Goal: Task Accomplishment & Management: Use online tool/utility

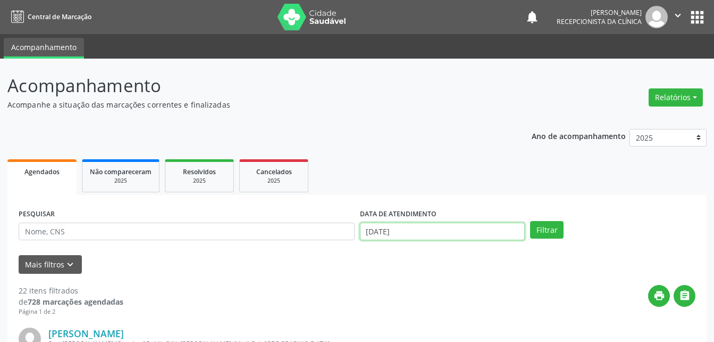
click at [426, 234] on input "[DATE]" at bounding box center [442, 231] width 165 height 18
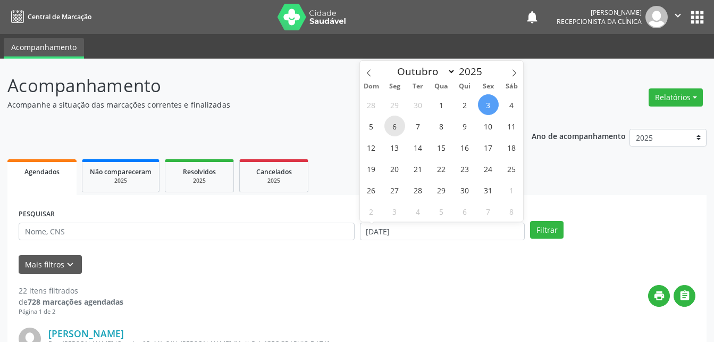
click at [390, 126] on span "6" at bounding box center [395, 125] width 21 height 21
type input "[DATE]"
click at [396, 128] on span "6" at bounding box center [395, 125] width 21 height 21
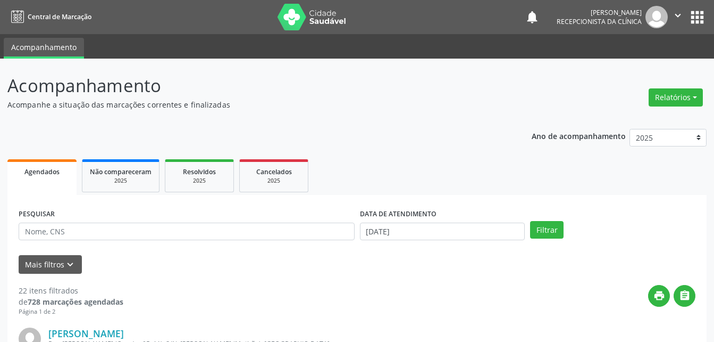
click at [548, 228] on button "Filtrar" at bounding box center [547, 230] width 34 height 18
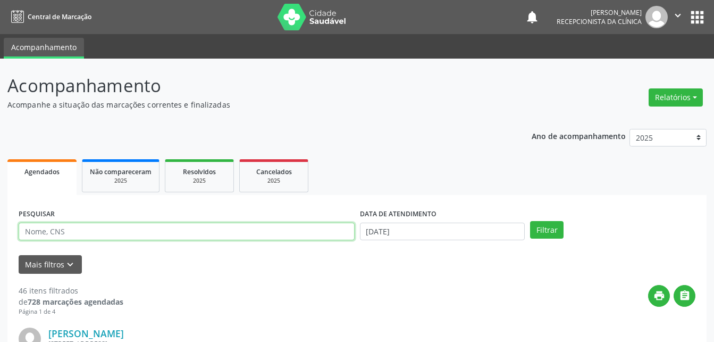
click at [93, 238] on input "text" at bounding box center [187, 231] width 336 height 18
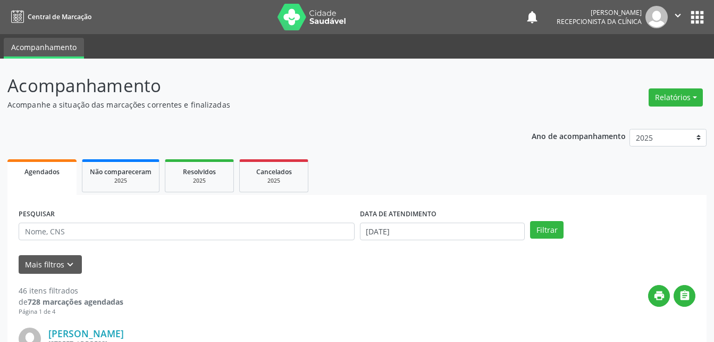
click at [104, 241] on div "PESQUISAR" at bounding box center [187, 226] width 342 height 41
click at [114, 252] on form "PESQUISAR DATA DE ATENDIMENTO [DATE] Filtrar UNIDADE DE REFERÊNCIA Selecione um…" at bounding box center [357, 240] width 677 height 68
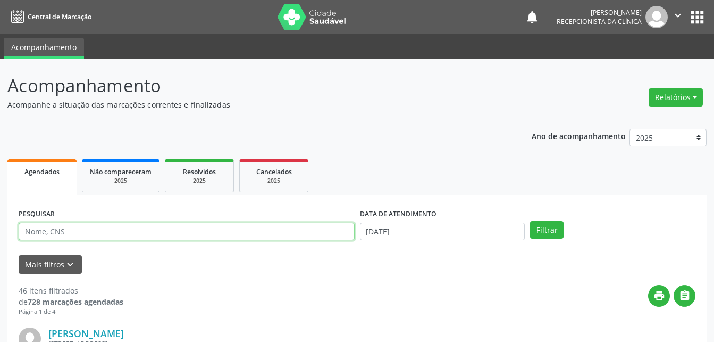
click at [101, 229] on input "text" at bounding box center [187, 231] width 336 height 18
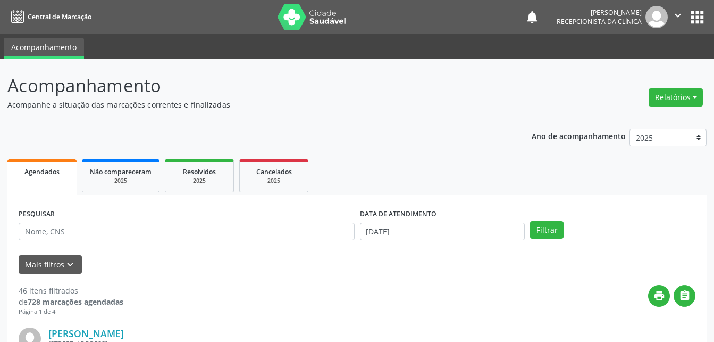
click at [107, 252] on form "PESQUISAR DATA DE ATENDIMENTO [DATE] Filtrar UNIDADE DE REFERÊNCIA Selecione um…" at bounding box center [357, 240] width 677 height 68
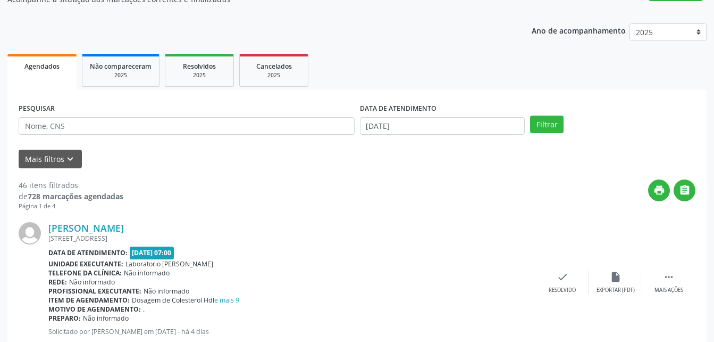
scroll to position [106, 0]
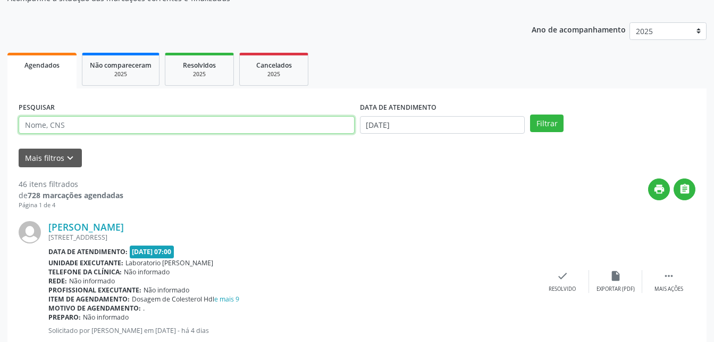
click at [87, 119] on input "text" at bounding box center [187, 125] width 336 height 18
type input "m"
click at [530, 114] on button "Filtrar" at bounding box center [547, 123] width 34 height 18
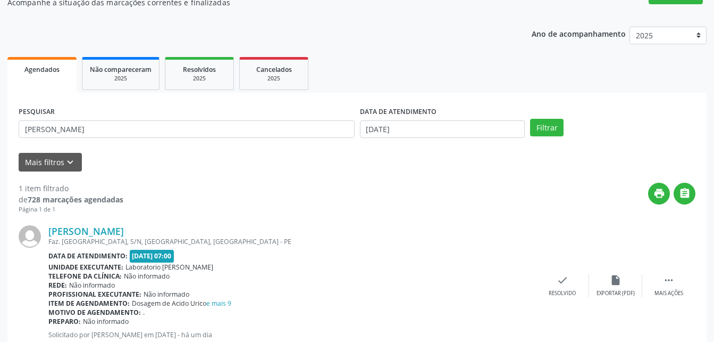
scroll to position [137, 0]
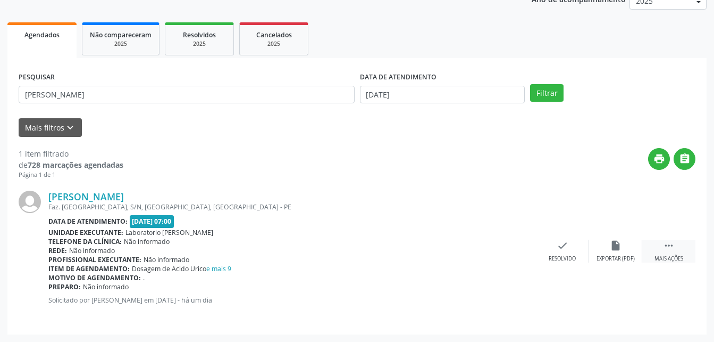
click at [675, 248] on icon "" at bounding box center [669, 245] width 12 height 12
click at [496, 246] on div "print Imprimir" at bounding box center [509, 250] width 53 height 23
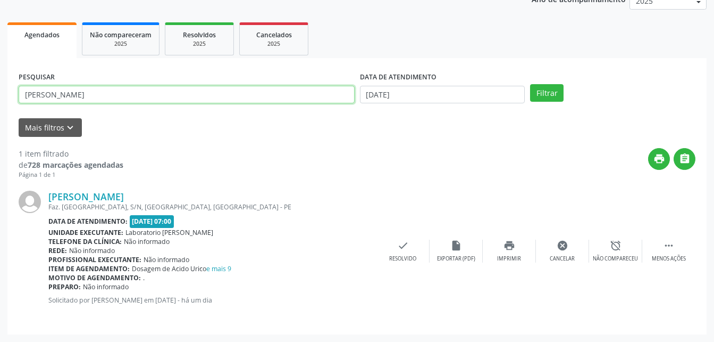
click at [192, 91] on input "[PERSON_NAME]" at bounding box center [187, 95] width 336 height 18
click at [530, 84] on button "Filtrar" at bounding box center [547, 93] width 34 height 18
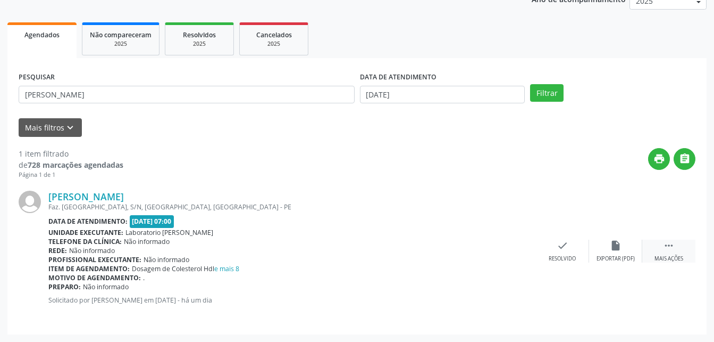
click at [667, 247] on icon "" at bounding box center [669, 245] width 12 height 12
click at [500, 247] on div "print Imprimir" at bounding box center [509, 250] width 53 height 23
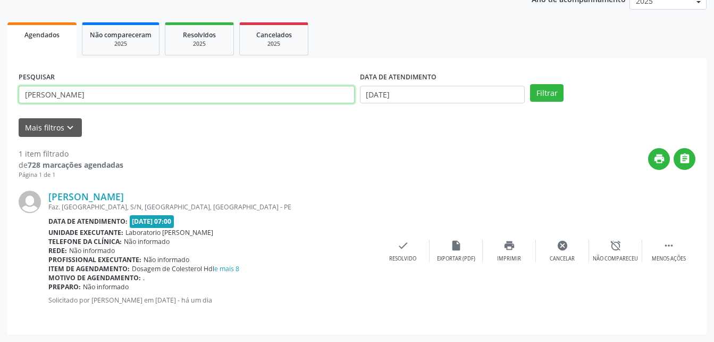
click at [197, 88] on input "[PERSON_NAME]" at bounding box center [187, 95] width 336 height 18
click at [530, 84] on button "Filtrar" at bounding box center [547, 93] width 34 height 18
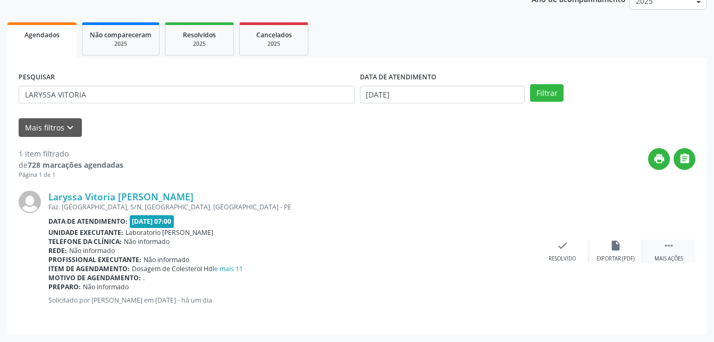
click at [676, 253] on div " Mais ações" at bounding box center [669, 250] width 53 height 23
click at [516, 249] on div "print Imprimir" at bounding box center [509, 250] width 53 height 23
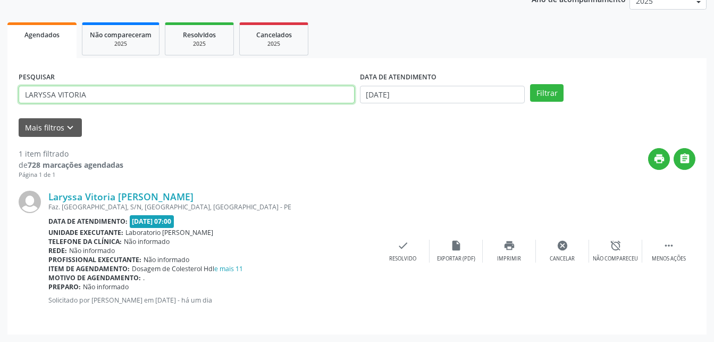
click at [161, 94] on input "LARYSSA VITORIA" at bounding box center [187, 95] width 336 height 18
click at [530, 84] on button "Filtrar" at bounding box center [547, 93] width 34 height 18
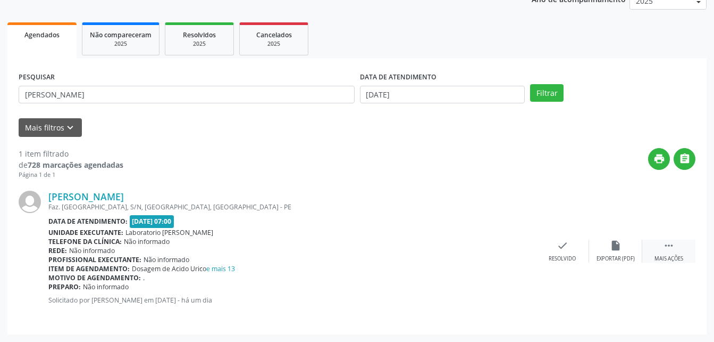
drag, startPoint x: 666, startPoint y: 250, endPoint x: 660, endPoint y: 251, distance: 6.4
click at [666, 251] on icon "" at bounding box center [669, 245] width 12 height 12
click at [508, 246] on icon "print" at bounding box center [510, 245] width 12 height 12
click at [148, 104] on div "PESQUISAR [PERSON_NAME]" at bounding box center [187, 89] width 342 height 41
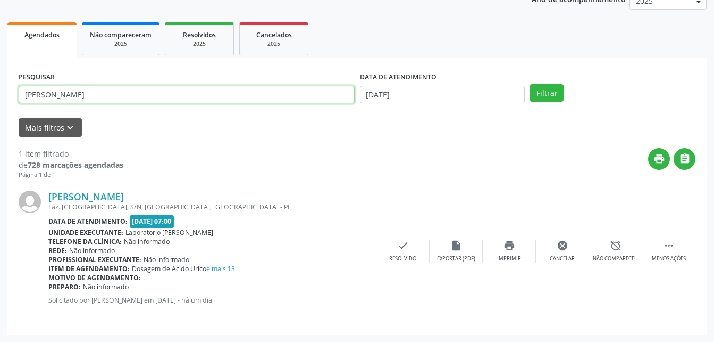
drag, startPoint x: 148, startPoint y: 104, endPoint x: 148, endPoint y: 97, distance: 6.4
click at [148, 97] on input "[PERSON_NAME]" at bounding box center [187, 95] width 336 height 18
click at [530, 84] on button "Filtrar" at bounding box center [547, 93] width 34 height 18
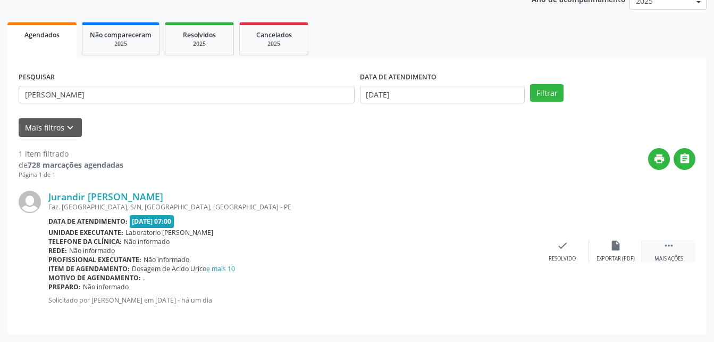
click at [674, 245] on icon "" at bounding box center [669, 245] width 12 height 12
click at [518, 246] on div "print Imprimir" at bounding box center [509, 250] width 53 height 23
click at [144, 104] on div "PESQUISAR [PERSON_NAME]" at bounding box center [187, 89] width 342 height 41
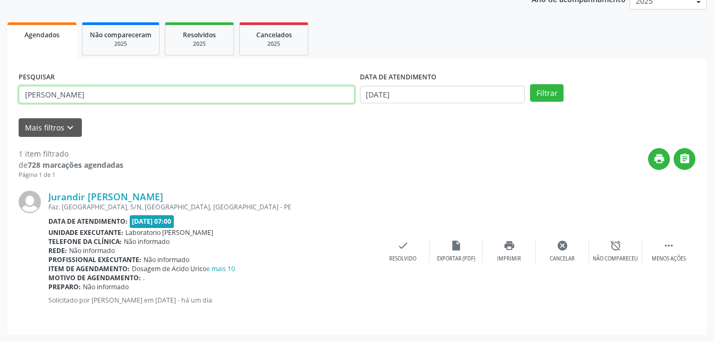
click at [137, 94] on input "[PERSON_NAME]" at bounding box center [187, 95] width 336 height 18
click at [530, 84] on button "Filtrar" at bounding box center [547, 93] width 34 height 18
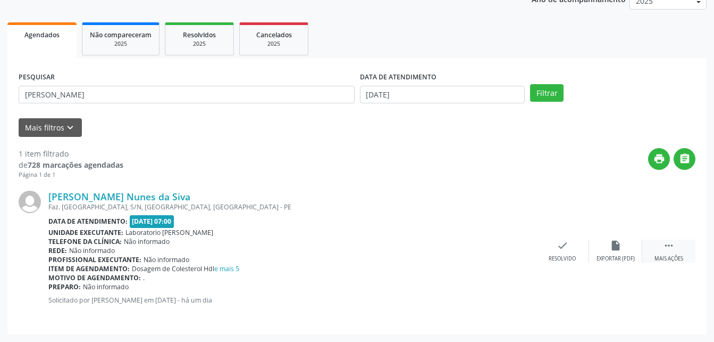
click at [668, 247] on icon "" at bounding box center [669, 245] width 12 height 12
click at [504, 250] on icon "print" at bounding box center [510, 245] width 12 height 12
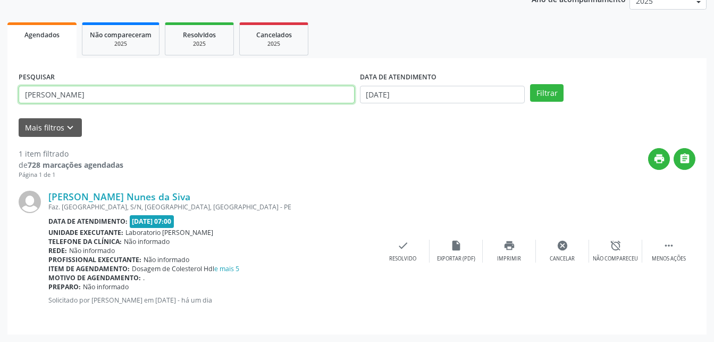
click at [171, 89] on input "[PERSON_NAME]" at bounding box center [187, 95] width 336 height 18
click at [530, 84] on button "Filtrar" at bounding box center [547, 93] width 34 height 18
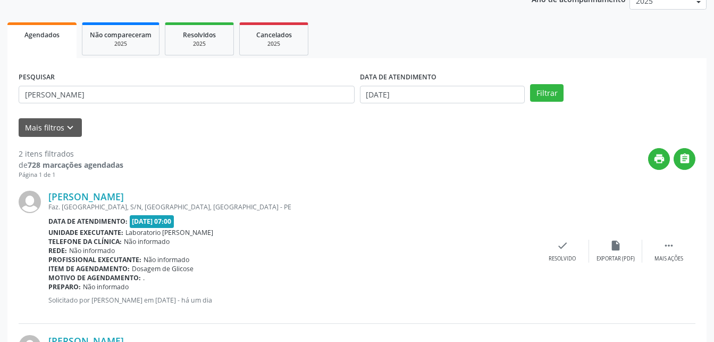
scroll to position [281, 0]
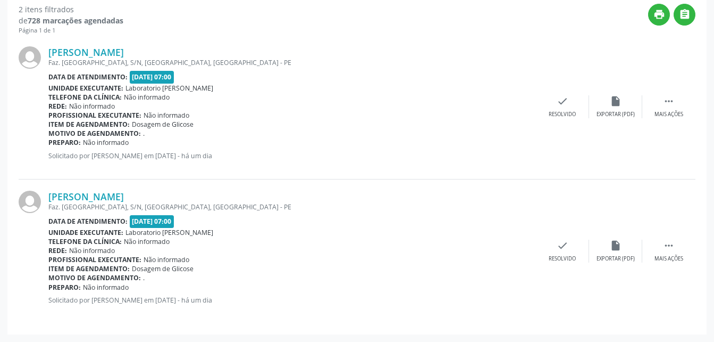
click at [670, 95] on div "[PERSON_NAME] Faz. [GEOGRAPHIC_DATA], S/N, [GEOGRAPHIC_DATA], [GEOGRAPHIC_DATA]…" at bounding box center [357, 107] width 677 height 144
click at [664, 101] on icon "" at bounding box center [669, 101] width 12 height 12
click at [508, 102] on icon "print" at bounding box center [510, 101] width 12 height 12
click at [670, 245] on icon "" at bounding box center [669, 245] width 12 height 12
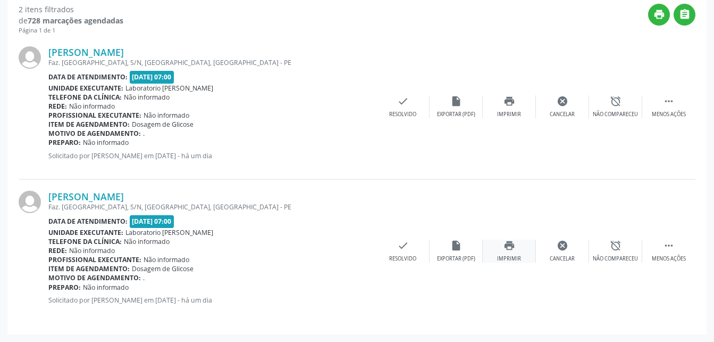
click at [515, 254] on div "print Imprimir" at bounding box center [509, 250] width 53 height 23
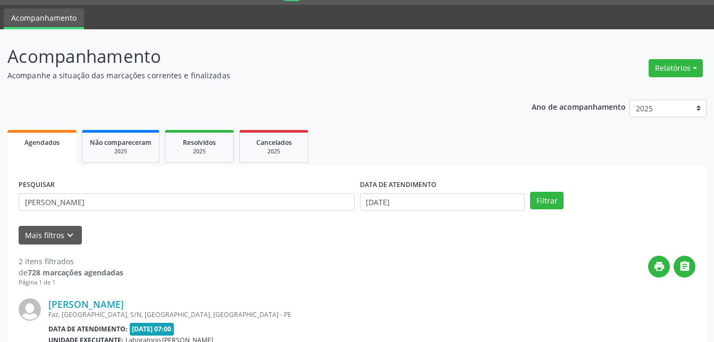
scroll to position [53, 0]
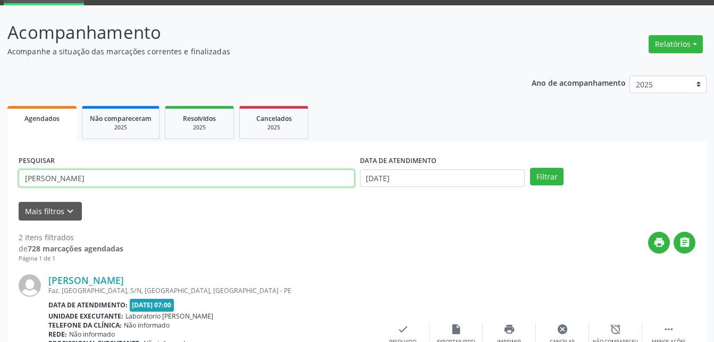
click at [103, 172] on input "[PERSON_NAME]" at bounding box center [187, 178] width 336 height 18
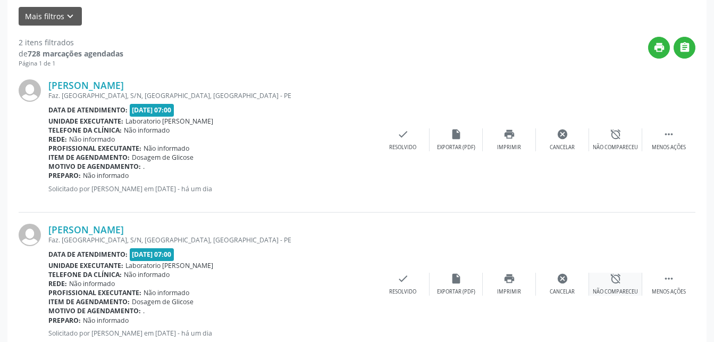
scroll to position [281, 0]
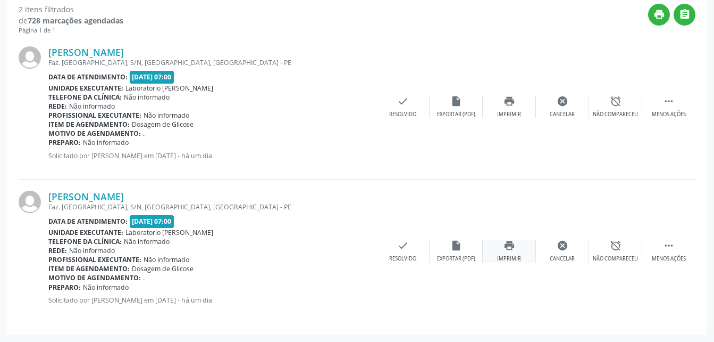
click at [510, 248] on icon "print" at bounding box center [510, 245] width 12 height 12
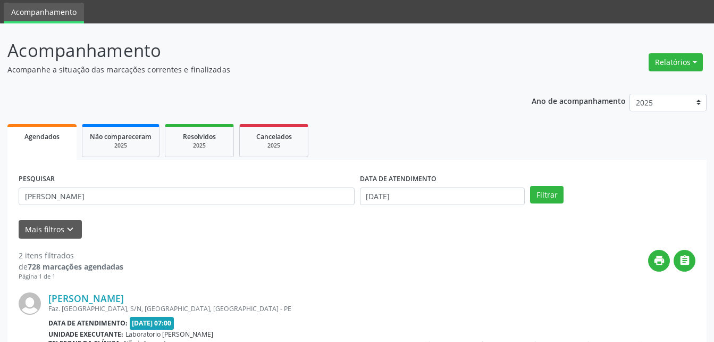
scroll to position [53, 0]
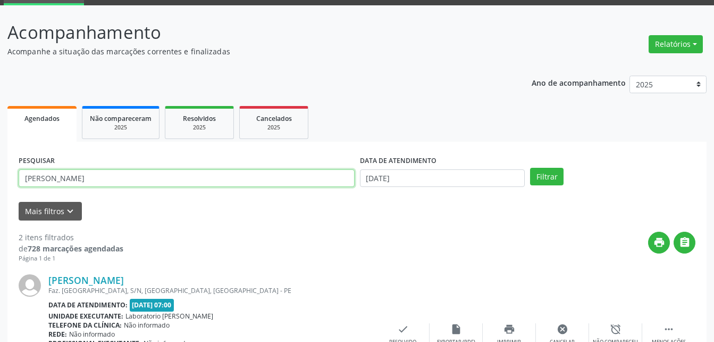
click at [98, 178] on input "[PERSON_NAME]" at bounding box center [187, 178] width 336 height 18
click at [530, 168] on button "Filtrar" at bounding box center [547, 177] width 34 height 18
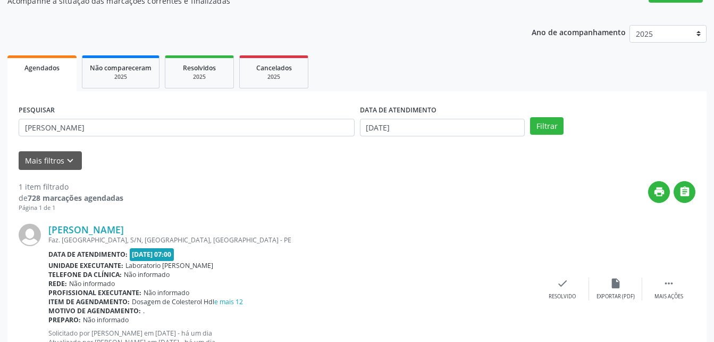
scroll to position [146, 0]
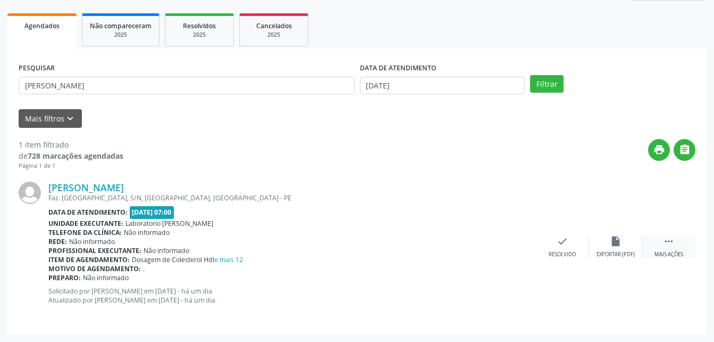
drag, startPoint x: 678, startPoint y: 250, endPoint x: 536, endPoint y: 222, distance: 144.6
click at [678, 249] on div " Mais ações" at bounding box center [669, 246] width 53 height 23
click at [509, 246] on icon "print" at bounding box center [510, 241] width 12 height 12
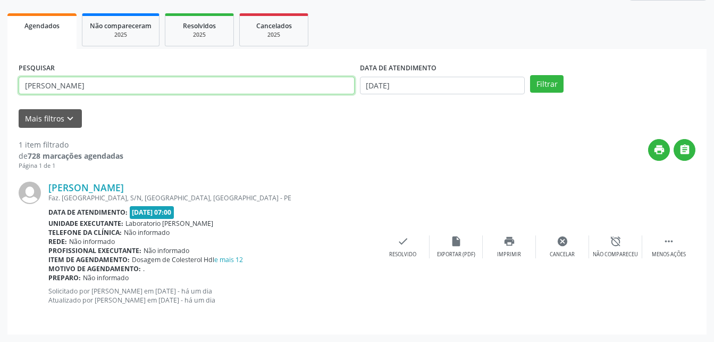
click at [130, 79] on input "[PERSON_NAME]" at bounding box center [187, 86] width 336 height 18
click at [530, 75] on button "Filtrar" at bounding box center [547, 84] width 34 height 18
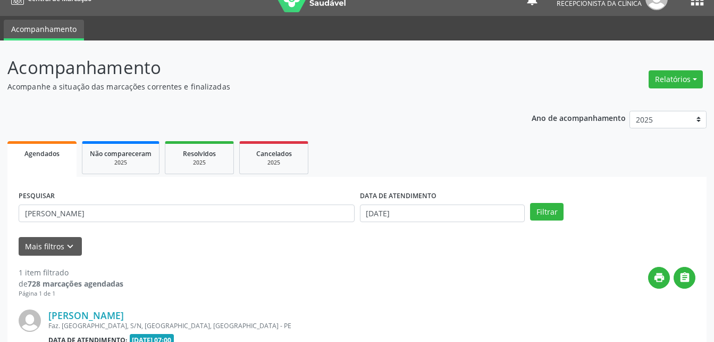
scroll to position [137, 0]
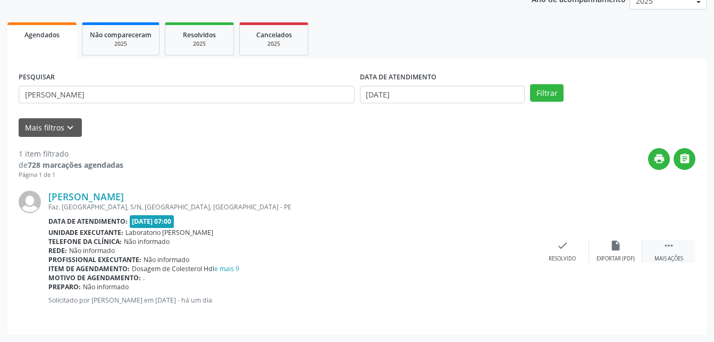
click at [672, 248] on icon "" at bounding box center [669, 245] width 12 height 12
click at [505, 248] on icon "print" at bounding box center [510, 245] width 12 height 12
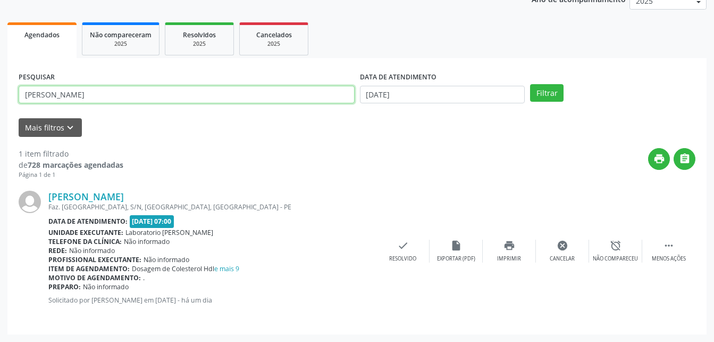
click at [114, 91] on input "[PERSON_NAME]" at bounding box center [187, 95] width 336 height 18
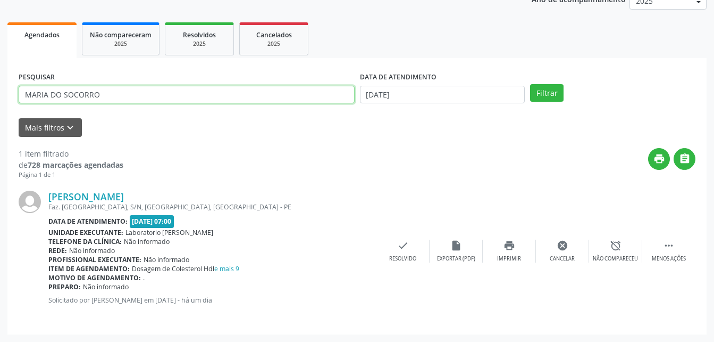
click at [530, 84] on button "Filtrar" at bounding box center [547, 93] width 34 height 18
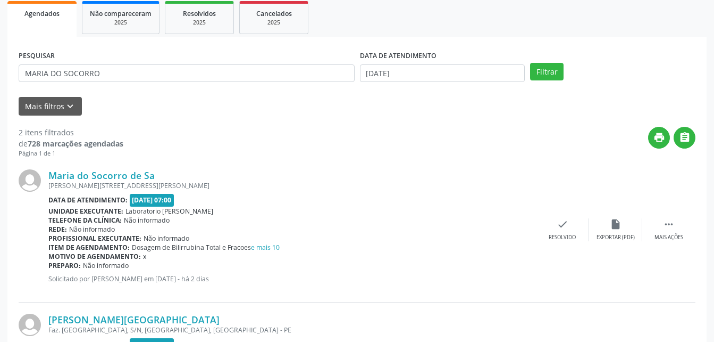
scroll to position [281, 0]
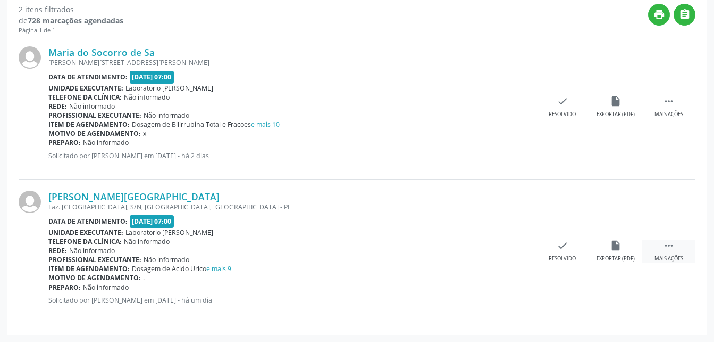
click at [680, 251] on div " Mais ações" at bounding box center [669, 250] width 53 height 23
click at [508, 242] on icon "print" at bounding box center [510, 245] width 12 height 12
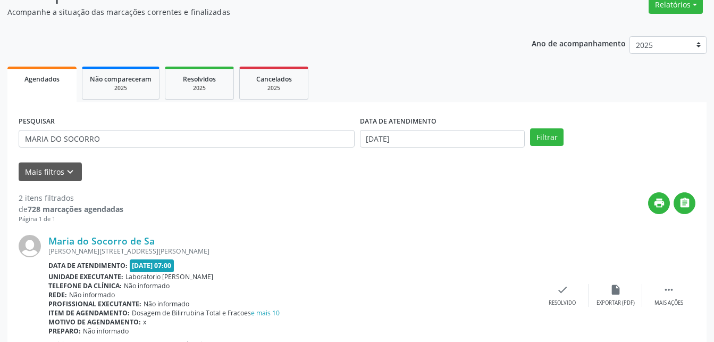
scroll to position [0, 0]
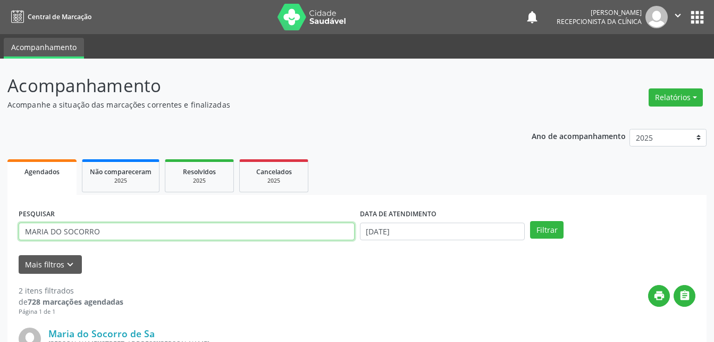
click at [114, 228] on input "MARIA DO SOCORRO" at bounding box center [187, 231] width 336 height 18
click at [82, 233] on input "MARIA DO SOCORRO" at bounding box center [187, 231] width 336 height 18
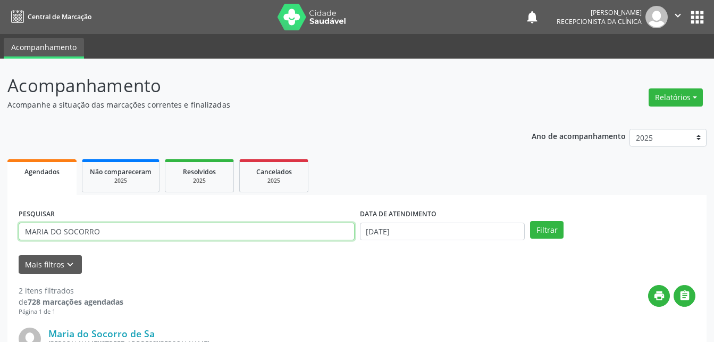
drag, startPoint x: 82, startPoint y: 233, endPoint x: 95, endPoint y: 234, distance: 12.8
click at [82, 233] on input "MARIA DO SOCORRO" at bounding box center [187, 231] width 336 height 18
click at [172, 226] on input "MARIA DO SOCORRO" at bounding box center [187, 231] width 336 height 18
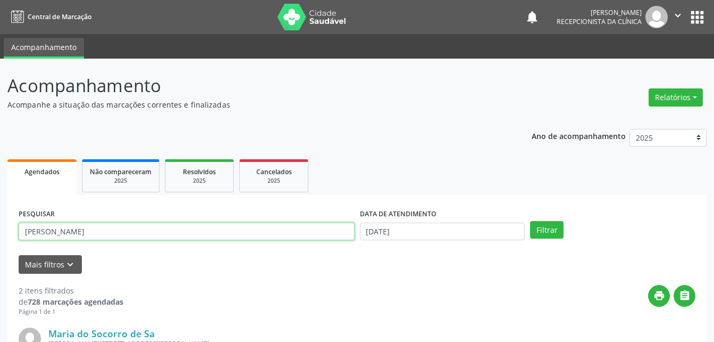
click at [530, 221] on button "Filtrar" at bounding box center [547, 230] width 34 height 18
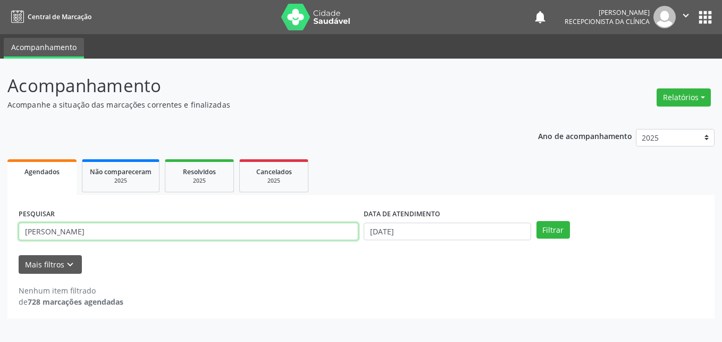
click at [122, 229] on input "[PERSON_NAME]" at bounding box center [189, 231] width 340 height 18
click at [537, 221] on button "Filtrar" at bounding box center [554, 230] width 34 height 18
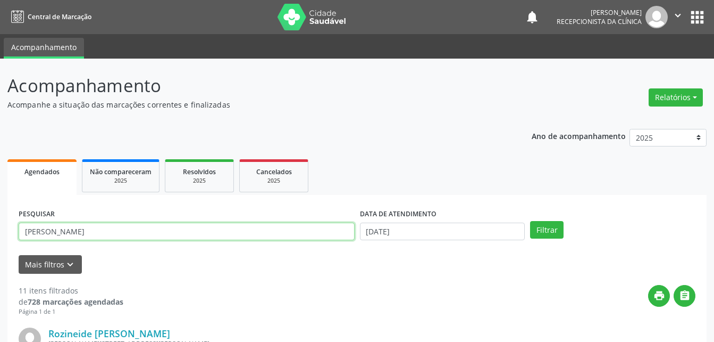
click at [124, 230] on input "[PERSON_NAME]" at bounding box center [187, 231] width 336 height 18
type input "PAZ"
click at [530, 221] on button "Filtrar" at bounding box center [547, 230] width 34 height 18
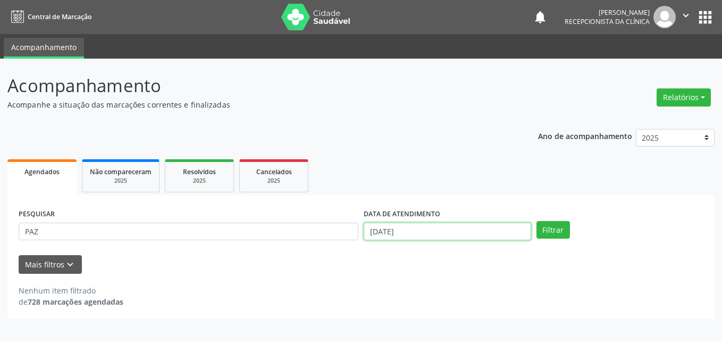
click at [422, 227] on input "[DATE]" at bounding box center [448, 231] width 168 height 18
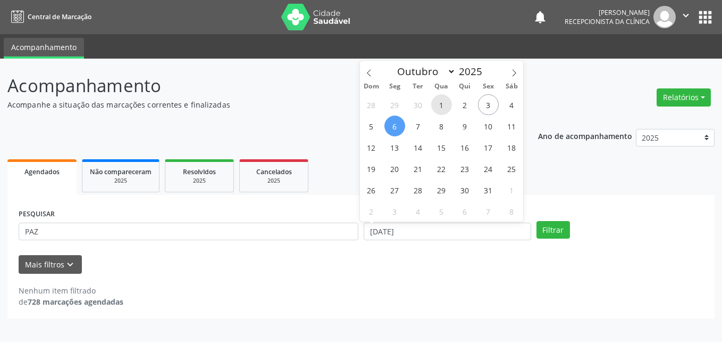
click at [444, 102] on span "1" at bounding box center [441, 104] width 21 height 21
type input "[DATE]"
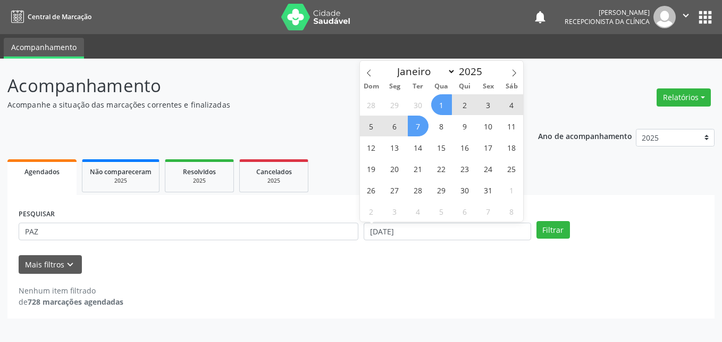
click at [415, 131] on span "7" at bounding box center [418, 125] width 21 height 21
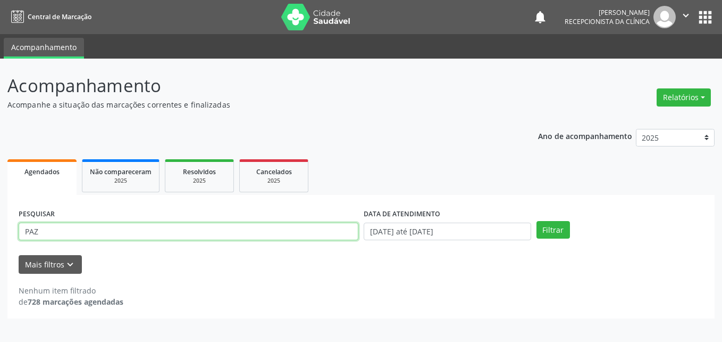
click at [222, 231] on input "PAZ" at bounding box center [189, 231] width 340 height 18
click at [537, 221] on button "Filtrar" at bounding box center [554, 230] width 34 height 18
click at [94, 223] on input "PAZ" at bounding box center [189, 231] width 340 height 18
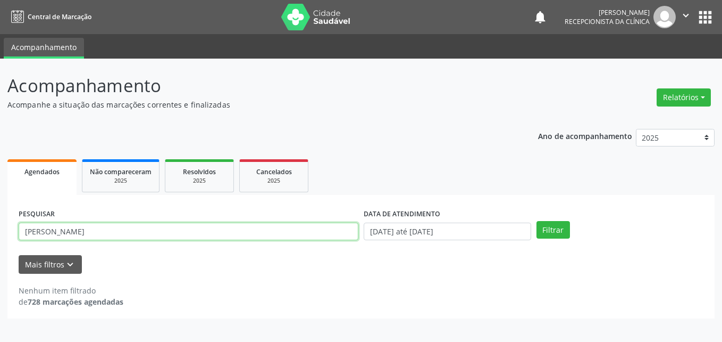
click at [537, 221] on button "Filtrar" at bounding box center [554, 230] width 34 height 18
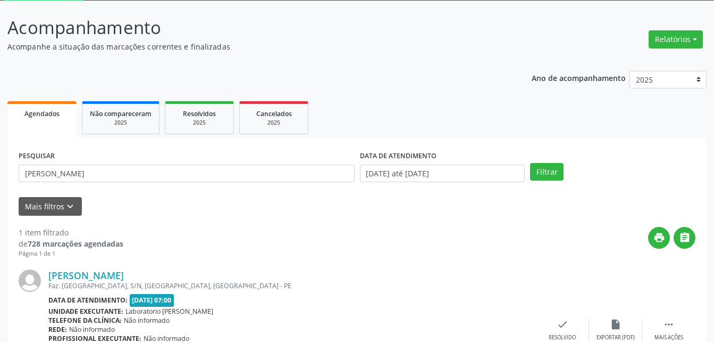
scroll to position [137, 0]
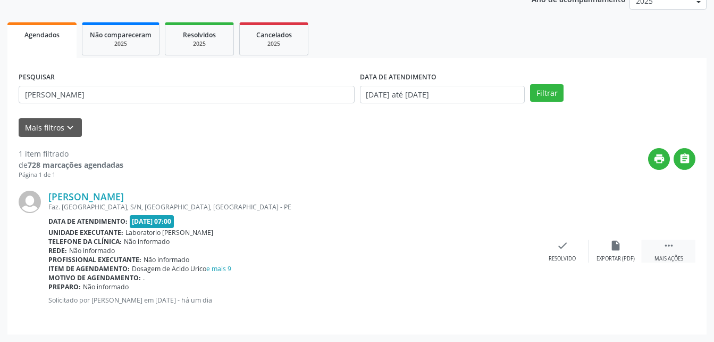
click at [678, 245] on div " Mais ações" at bounding box center [669, 250] width 53 height 23
click at [500, 246] on div "print Imprimir" at bounding box center [509, 250] width 53 height 23
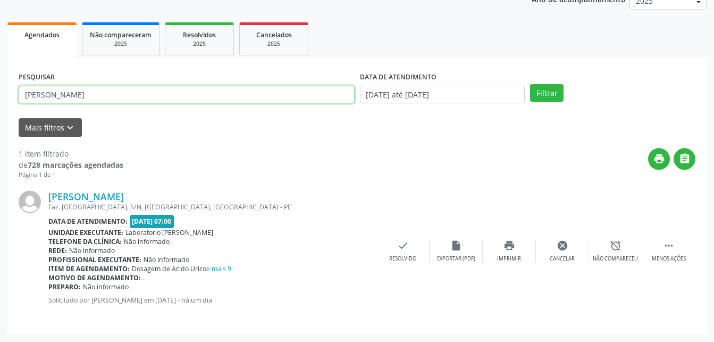
click at [139, 86] on input "[PERSON_NAME]" at bounding box center [187, 95] width 336 height 18
type input "B"
click at [530, 84] on button "Filtrar" at bounding box center [547, 93] width 34 height 18
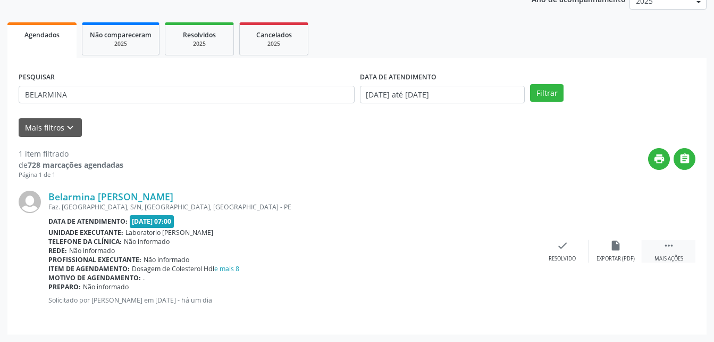
click at [670, 247] on icon "" at bounding box center [669, 245] width 12 height 12
click at [504, 245] on icon "print" at bounding box center [510, 245] width 12 height 12
click at [168, 106] on div "PESQUISAR BELARMINA" at bounding box center [187, 89] width 342 height 41
click at [167, 106] on div "PESQUISAR BELARMINA" at bounding box center [187, 89] width 342 height 41
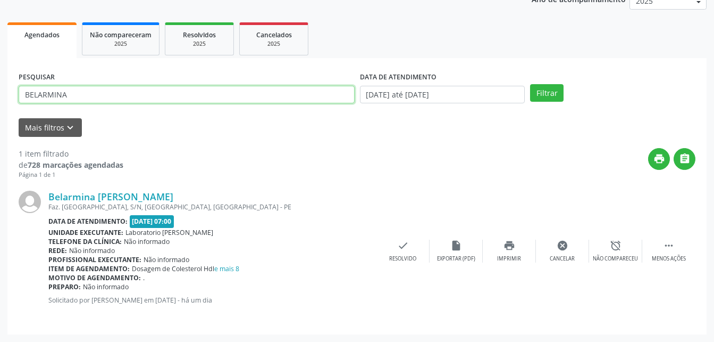
drag, startPoint x: 167, startPoint y: 106, endPoint x: 166, endPoint y: 99, distance: 7.5
click at [166, 99] on input "BELARMINA" at bounding box center [187, 95] width 336 height 18
click at [530, 84] on button "Filtrar" at bounding box center [547, 93] width 34 height 18
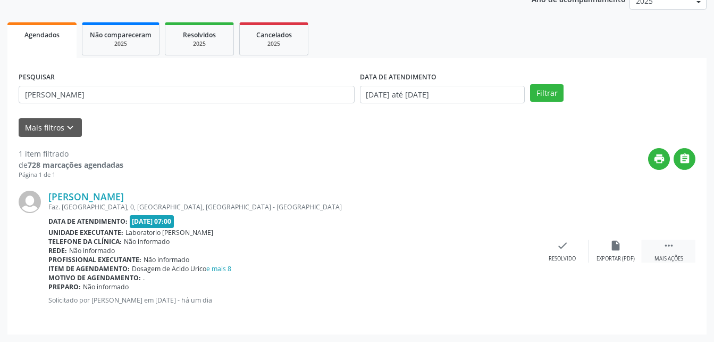
click at [664, 247] on icon "" at bounding box center [669, 245] width 12 height 12
click at [509, 251] on icon "print" at bounding box center [510, 245] width 12 height 12
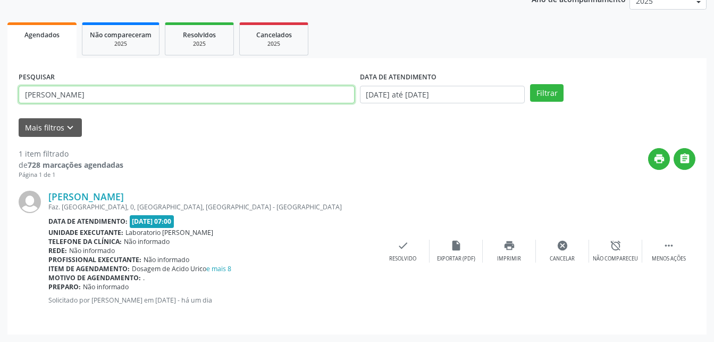
click at [106, 97] on input "[PERSON_NAME]" at bounding box center [187, 95] width 336 height 18
click at [530, 84] on button "Filtrar" at bounding box center [547, 93] width 34 height 18
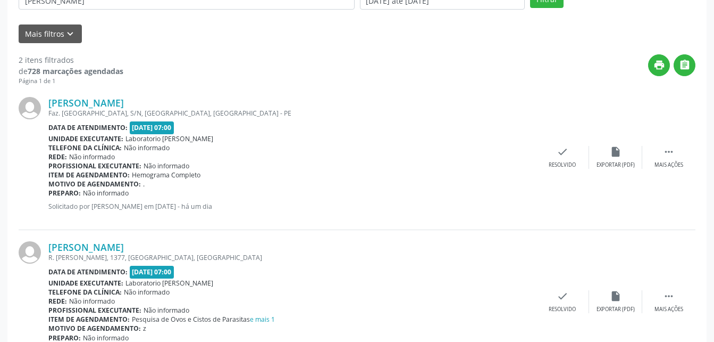
scroll to position [281, 0]
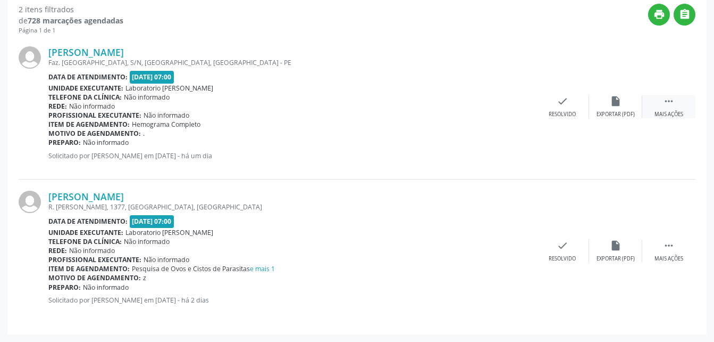
click at [671, 104] on icon "" at bounding box center [669, 101] width 12 height 12
click at [508, 107] on icon "print" at bounding box center [510, 101] width 12 height 12
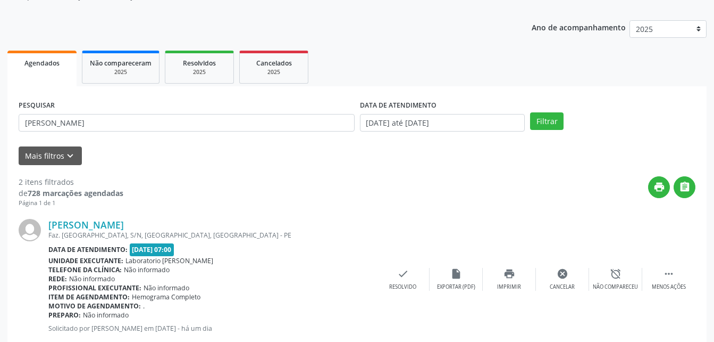
scroll to position [0, 0]
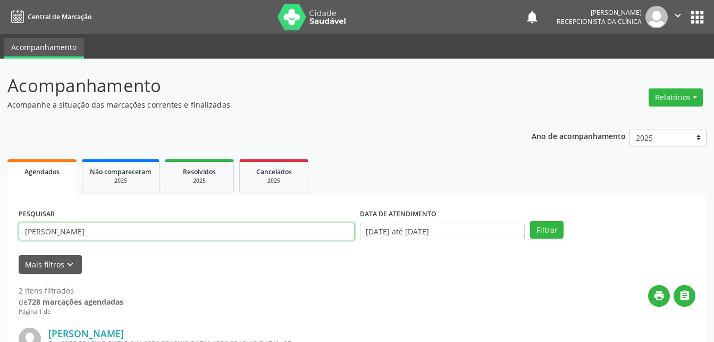
click at [131, 231] on input "[PERSON_NAME]" at bounding box center [187, 231] width 336 height 18
click at [530, 221] on button "Filtrar" at bounding box center [547, 230] width 34 height 18
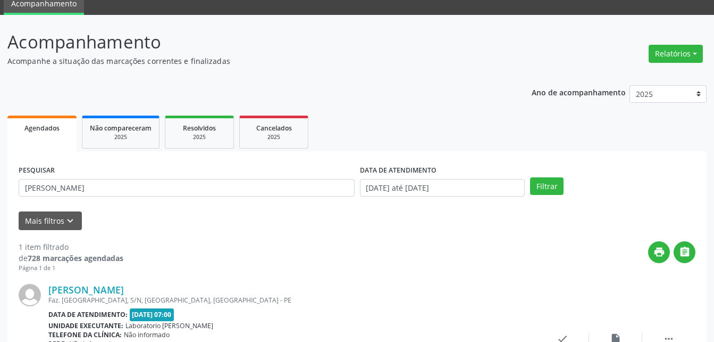
scroll to position [137, 0]
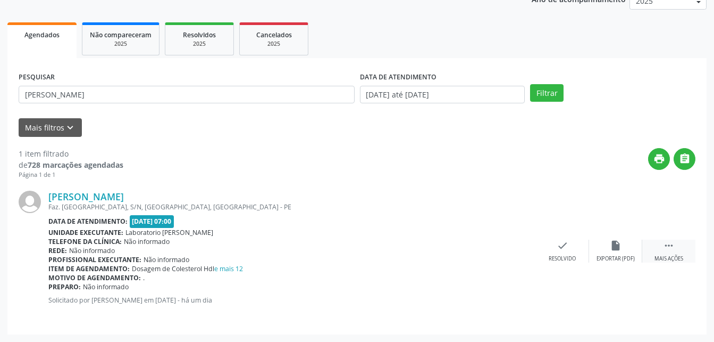
drag, startPoint x: 672, startPoint y: 245, endPoint x: 678, endPoint y: 253, distance: 9.9
click at [678, 253] on div " Mais ações" at bounding box center [669, 250] width 53 height 23
click at [504, 248] on icon "print" at bounding box center [510, 245] width 12 height 12
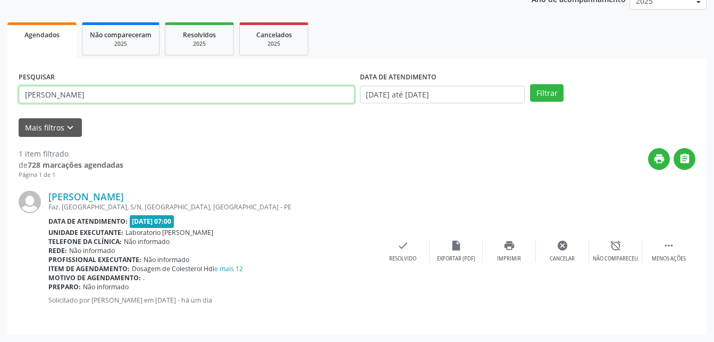
click at [136, 94] on input "[PERSON_NAME]" at bounding box center [187, 95] width 336 height 18
drag, startPoint x: 136, startPoint y: 94, endPoint x: 145, endPoint y: 90, distance: 10.0
click at [138, 94] on input "[PERSON_NAME]" at bounding box center [187, 95] width 336 height 18
click at [530, 84] on button "Filtrar" at bounding box center [547, 93] width 34 height 18
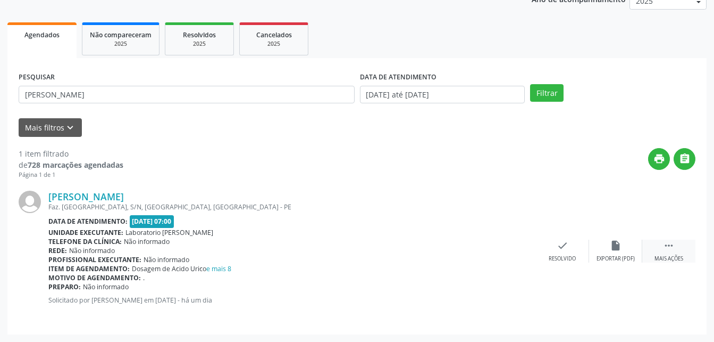
click at [669, 245] on icon "" at bounding box center [669, 245] width 12 height 12
click at [518, 249] on div "print Imprimir" at bounding box center [509, 250] width 53 height 23
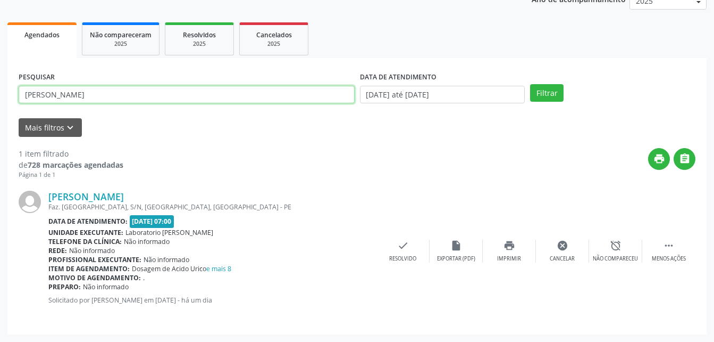
click at [147, 98] on input "[PERSON_NAME]" at bounding box center [187, 95] width 336 height 18
click at [148, 99] on input "[PERSON_NAME]" at bounding box center [187, 95] width 336 height 18
click at [530, 84] on button "Filtrar" at bounding box center [547, 93] width 34 height 18
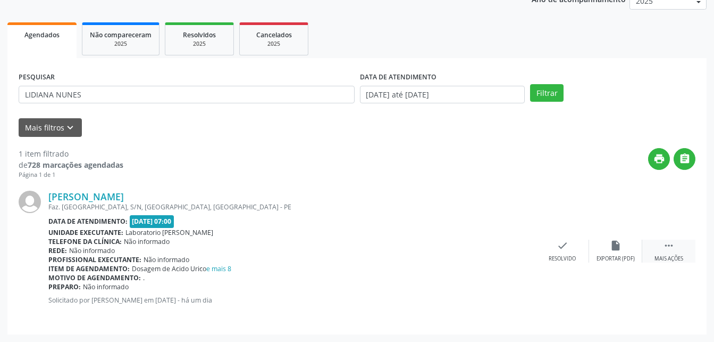
click at [665, 252] on div " Mais ações" at bounding box center [669, 250] width 53 height 23
click at [510, 247] on icon "print" at bounding box center [510, 245] width 12 height 12
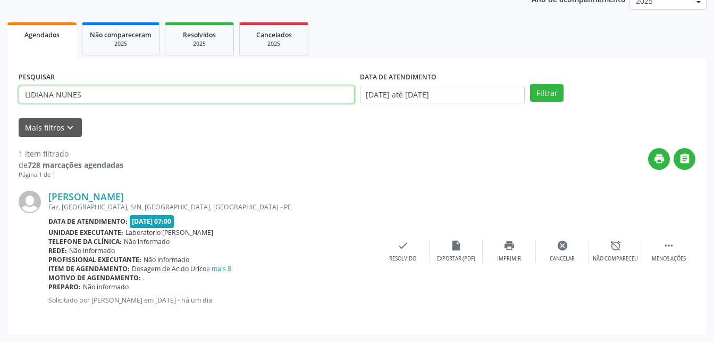
click at [79, 97] on input "LIDIANA NUNES" at bounding box center [187, 95] width 336 height 18
click at [530, 84] on button "Filtrar" at bounding box center [547, 93] width 34 height 18
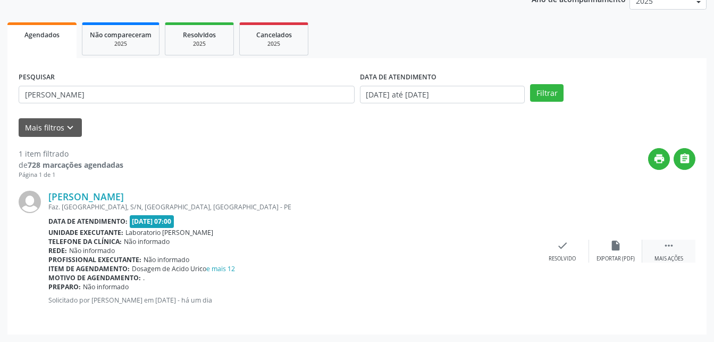
click at [668, 246] on icon "" at bounding box center [669, 245] width 12 height 12
click at [506, 251] on icon "print" at bounding box center [510, 245] width 12 height 12
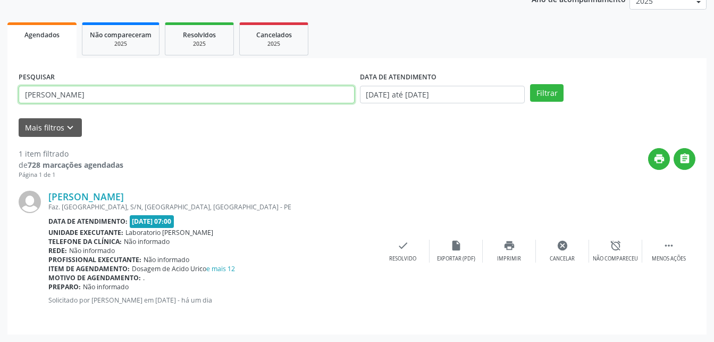
click at [117, 90] on input "[PERSON_NAME]" at bounding box center [187, 95] width 336 height 18
click at [530, 84] on button "Filtrar" at bounding box center [547, 93] width 34 height 18
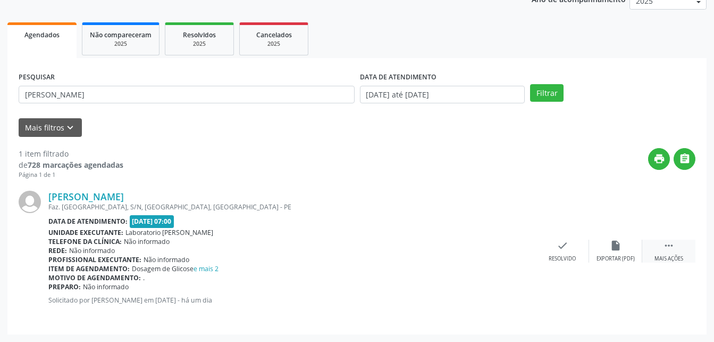
click at [672, 250] on icon "" at bounding box center [669, 245] width 12 height 12
click at [506, 246] on icon "print" at bounding box center [510, 245] width 12 height 12
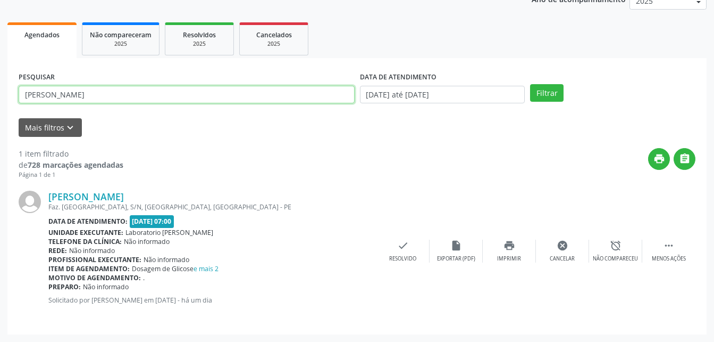
click at [105, 94] on input "[PERSON_NAME]" at bounding box center [187, 95] width 336 height 18
click at [105, 95] on input "[PERSON_NAME]" at bounding box center [187, 95] width 336 height 18
click at [530, 84] on button "Filtrar" at bounding box center [547, 93] width 34 height 18
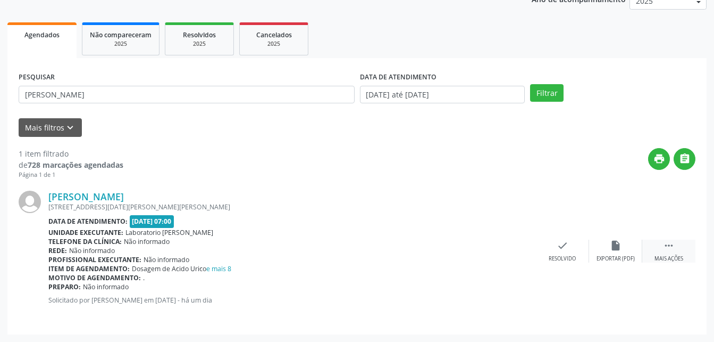
click at [668, 249] on icon "" at bounding box center [669, 245] width 12 height 12
click at [509, 252] on div "print Imprimir" at bounding box center [509, 250] width 53 height 23
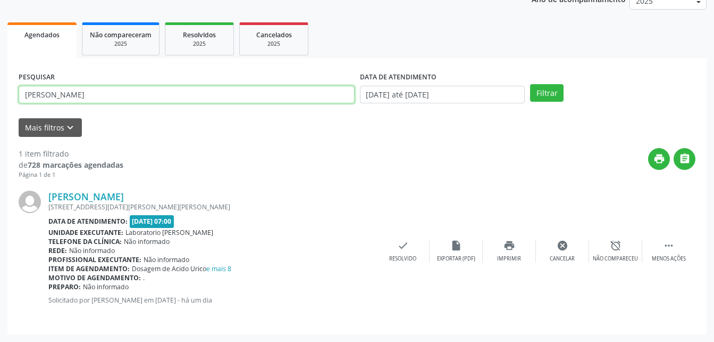
click at [86, 99] on input "[PERSON_NAME]" at bounding box center [187, 95] width 336 height 18
click at [530, 84] on button "Filtrar" at bounding box center [547, 93] width 34 height 18
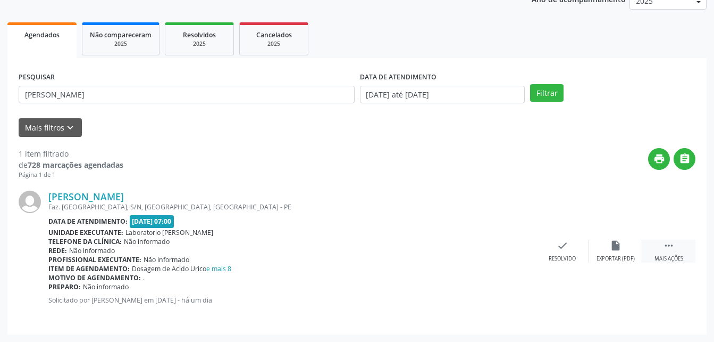
drag, startPoint x: 674, startPoint y: 251, endPoint x: 664, endPoint y: 251, distance: 9.6
click at [674, 251] on icon "" at bounding box center [669, 245] width 12 height 12
click at [513, 249] on icon "print" at bounding box center [510, 245] width 12 height 12
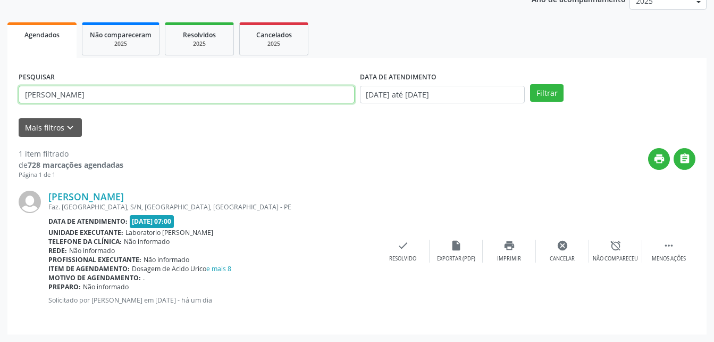
click at [104, 92] on input "[PERSON_NAME]" at bounding box center [187, 95] width 336 height 18
type input "I"
click at [530, 84] on button "Filtrar" at bounding box center [547, 93] width 34 height 18
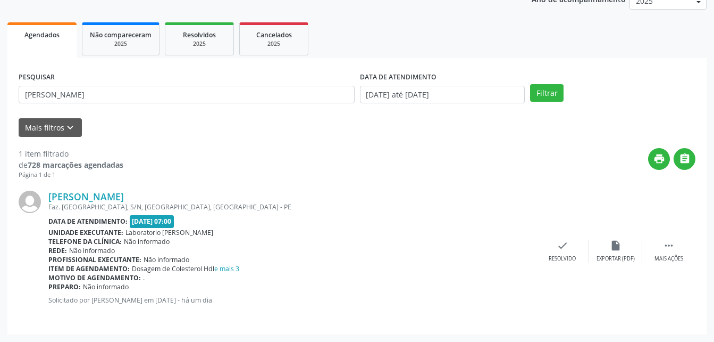
click at [678, 263] on div "[PERSON_NAME] Faz. [GEOGRAPHIC_DATA], S/N, [GEOGRAPHIC_DATA], [GEOGRAPHIC_DATA]…" at bounding box center [357, 251] width 677 height 144
click at [676, 251] on div " Mais ações" at bounding box center [669, 250] width 53 height 23
click at [503, 242] on div "print Imprimir" at bounding box center [509, 250] width 53 height 23
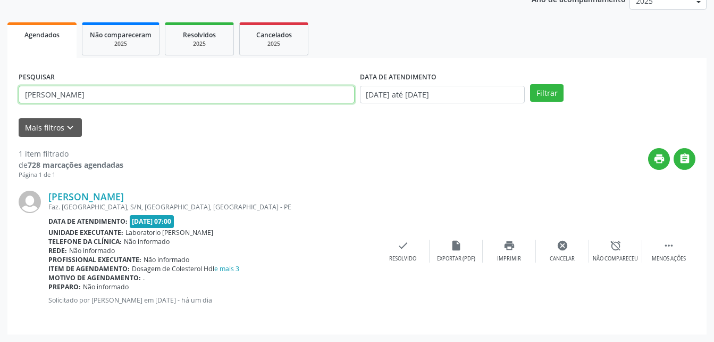
click at [105, 96] on input "[PERSON_NAME]" at bounding box center [187, 95] width 336 height 18
click at [530, 84] on button "Filtrar" at bounding box center [547, 93] width 34 height 18
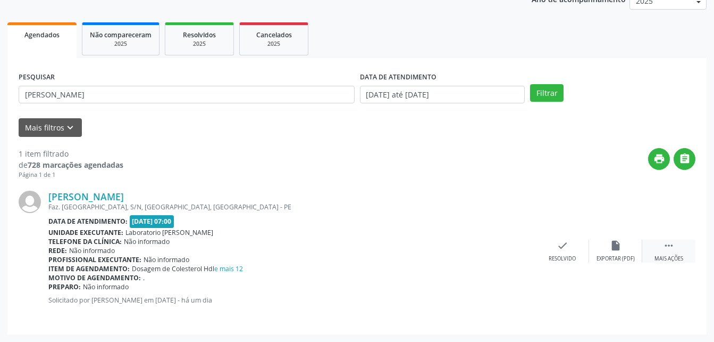
click at [668, 246] on icon "" at bounding box center [669, 245] width 12 height 12
click at [514, 255] on div "Imprimir" at bounding box center [509, 258] width 24 height 7
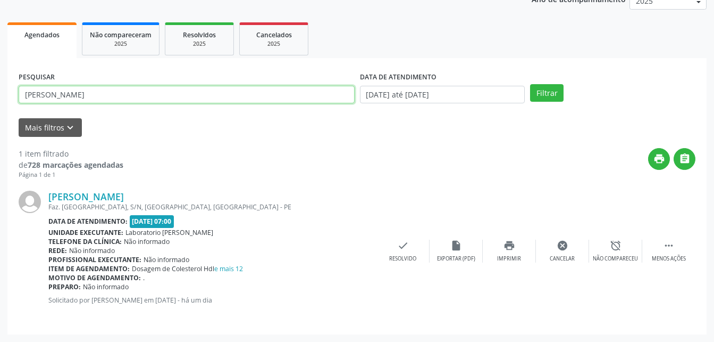
click at [96, 96] on input "[PERSON_NAME]" at bounding box center [187, 95] width 336 height 18
click at [530, 84] on button "Filtrar" at bounding box center [547, 93] width 34 height 18
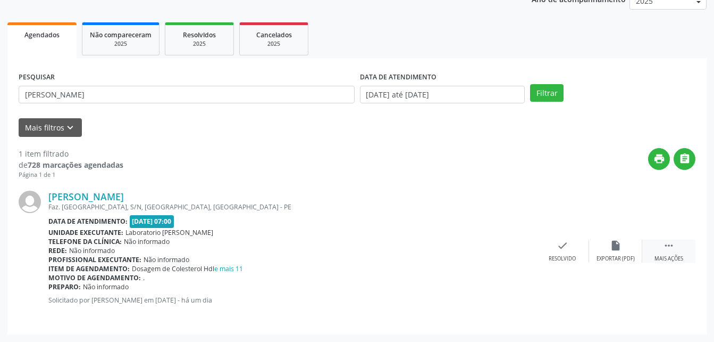
click at [675, 250] on div " Mais ações" at bounding box center [669, 250] width 53 height 23
click at [510, 249] on icon "print" at bounding box center [510, 245] width 12 height 12
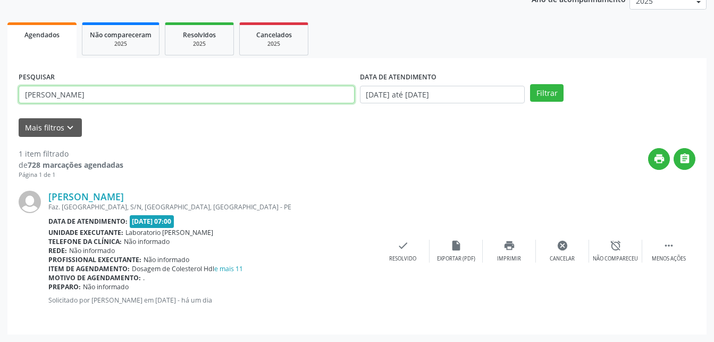
click at [113, 94] on input "[PERSON_NAME]" at bounding box center [187, 95] width 336 height 18
click at [530, 84] on button "Filtrar" at bounding box center [547, 93] width 34 height 18
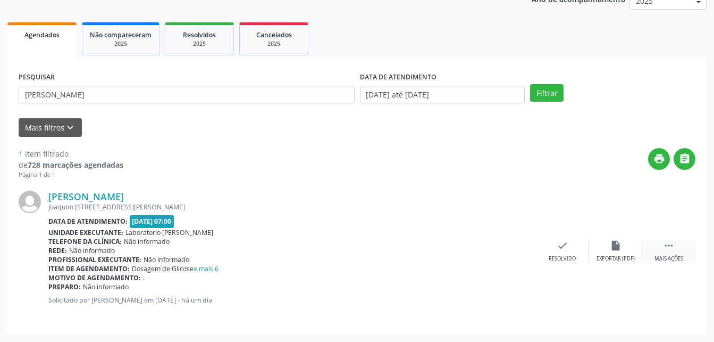
click at [680, 251] on div " Mais ações" at bounding box center [669, 250] width 53 height 23
click at [510, 251] on icon "print" at bounding box center [510, 245] width 12 height 12
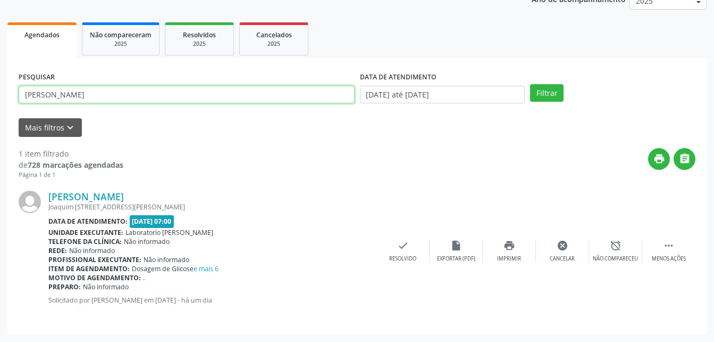
click at [88, 89] on input "[PERSON_NAME]" at bounding box center [187, 95] width 336 height 18
click at [530, 84] on button "Filtrar" at bounding box center [547, 93] width 34 height 18
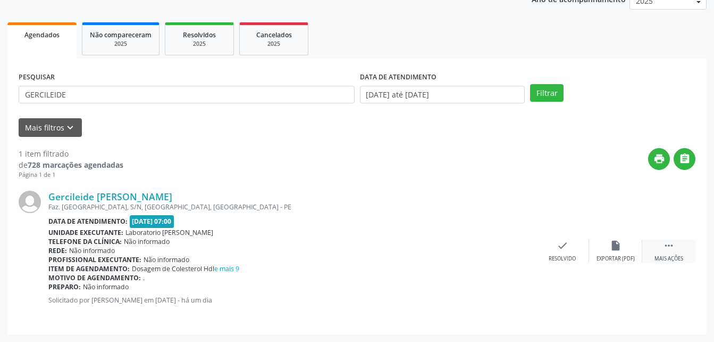
click at [672, 243] on icon "" at bounding box center [669, 245] width 12 height 12
click at [509, 247] on icon "print" at bounding box center [510, 245] width 12 height 12
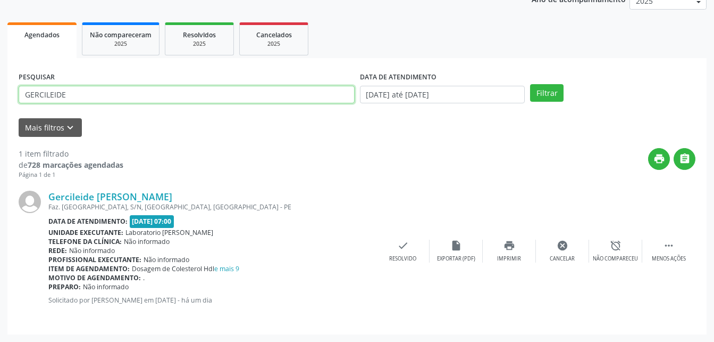
click at [68, 88] on input "GERCILEIDE" at bounding box center [187, 95] width 336 height 18
click at [530, 84] on button "Filtrar" at bounding box center [547, 93] width 34 height 18
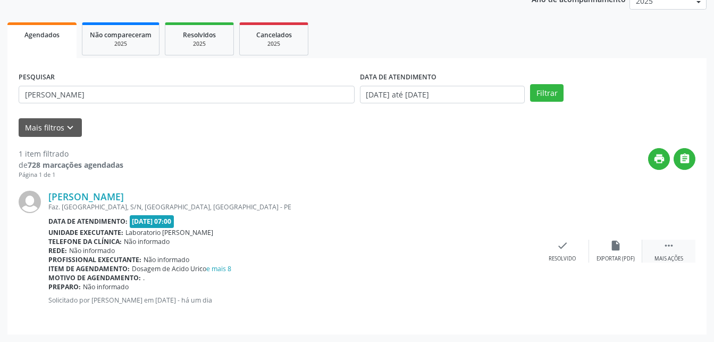
click at [657, 253] on div " Mais ações" at bounding box center [669, 250] width 53 height 23
click at [514, 247] on icon "print" at bounding box center [510, 245] width 12 height 12
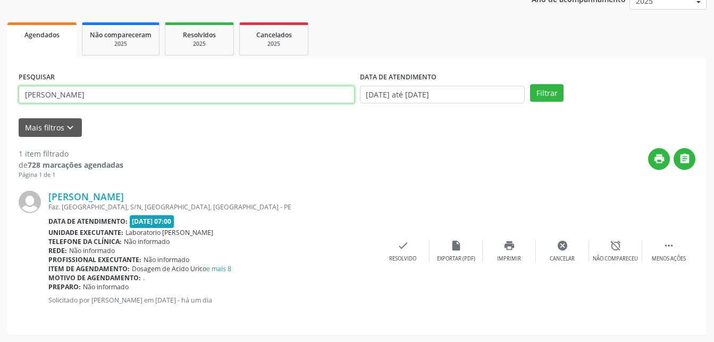
click at [82, 95] on input "[PERSON_NAME]" at bounding box center [187, 95] width 336 height 18
click at [530, 84] on button "Filtrar" at bounding box center [547, 93] width 34 height 18
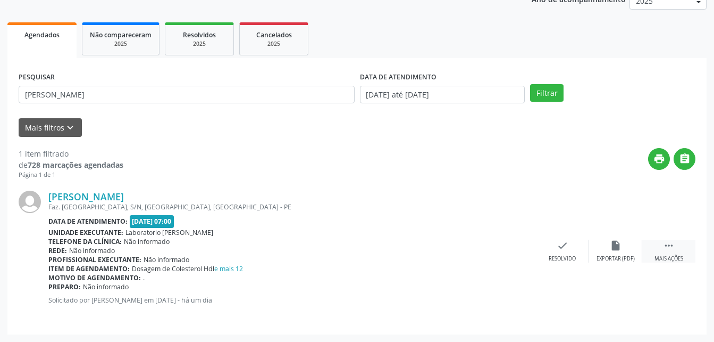
click at [676, 254] on div " Mais ações" at bounding box center [669, 250] width 53 height 23
click at [512, 245] on icon "print" at bounding box center [510, 245] width 12 height 12
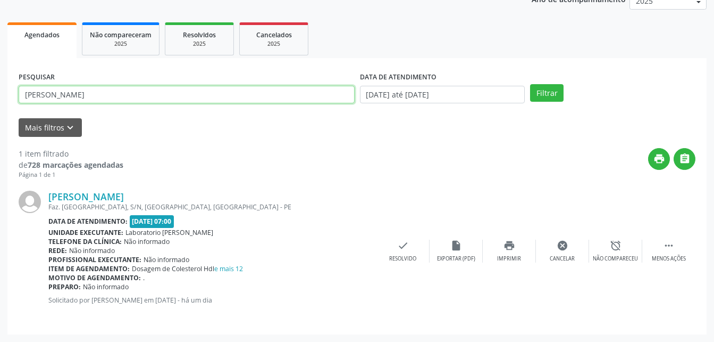
click at [72, 95] on input "[PERSON_NAME]" at bounding box center [187, 95] width 336 height 18
type input "NEILDO"
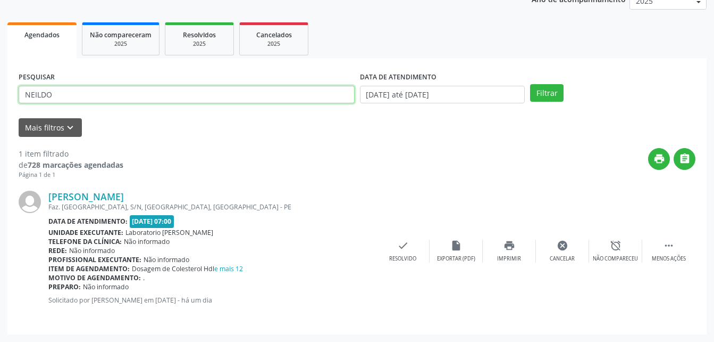
click at [530, 84] on button "Filtrar" at bounding box center [547, 93] width 34 height 18
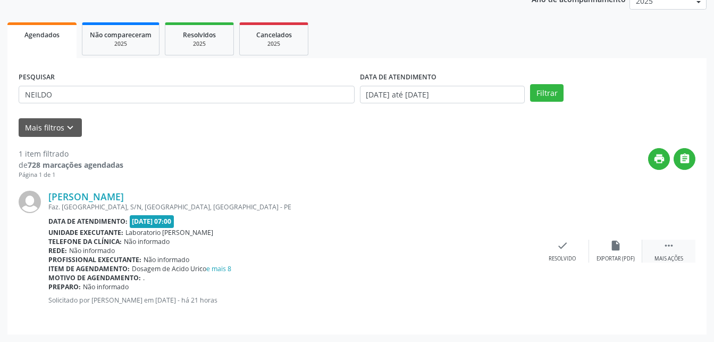
click at [670, 253] on div " Mais ações" at bounding box center [669, 250] width 53 height 23
click at [504, 246] on icon "print" at bounding box center [510, 245] width 12 height 12
click at [97, 84] on div "PESQUISAR [PERSON_NAME]" at bounding box center [187, 89] width 342 height 41
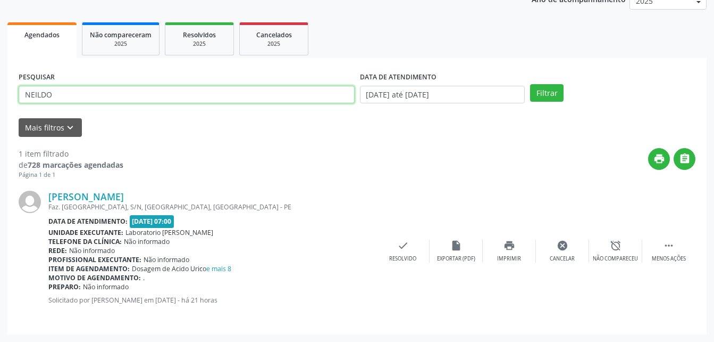
drag, startPoint x: 97, startPoint y: 84, endPoint x: 94, endPoint y: 102, distance: 18.4
click at [94, 102] on input "NEILDO" at bounding box center [187, 95] width 336 height 18
click at [92, 93] on input "NEILDO" at bounding box center [187, 95] width 336 height 18
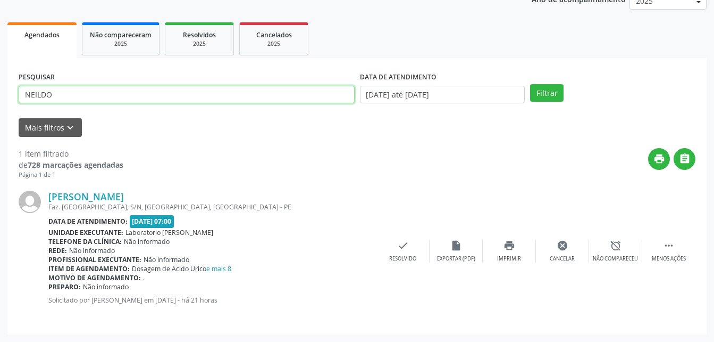
click at [92, 93] on input "NEILDO" at bounding box center [187, 95] width 336 height 18
